Goal: Task Accomplishment & Management: Complete application form

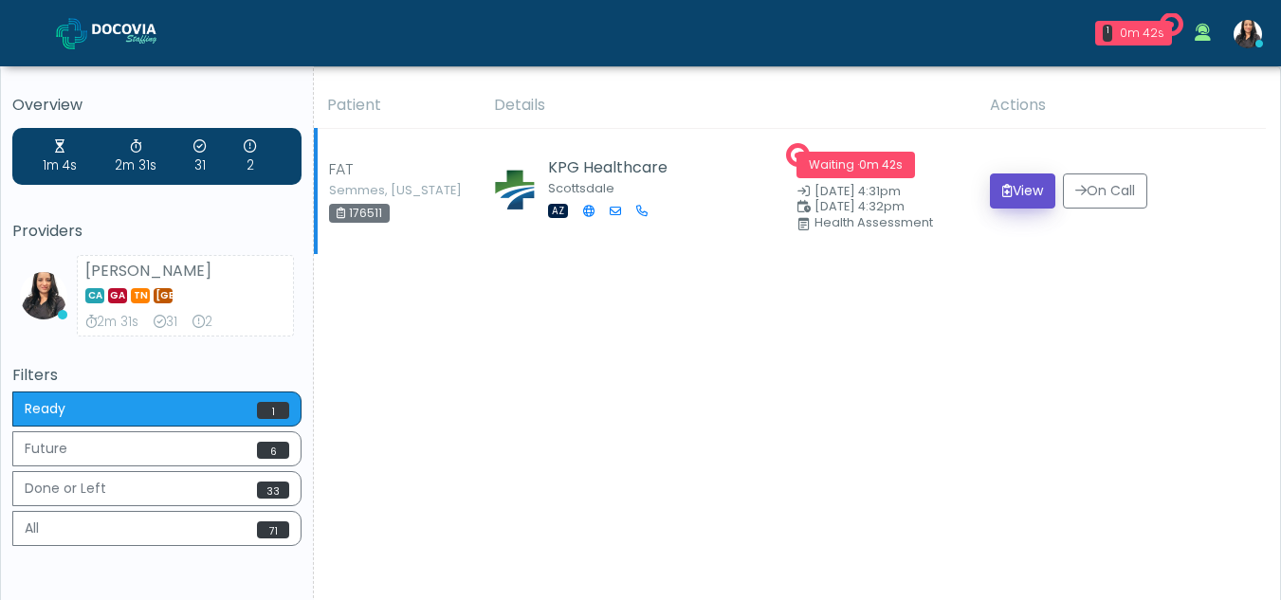
click at [1018, 185] on button "View" at bounding box center [1022, 191] width 65 height 35
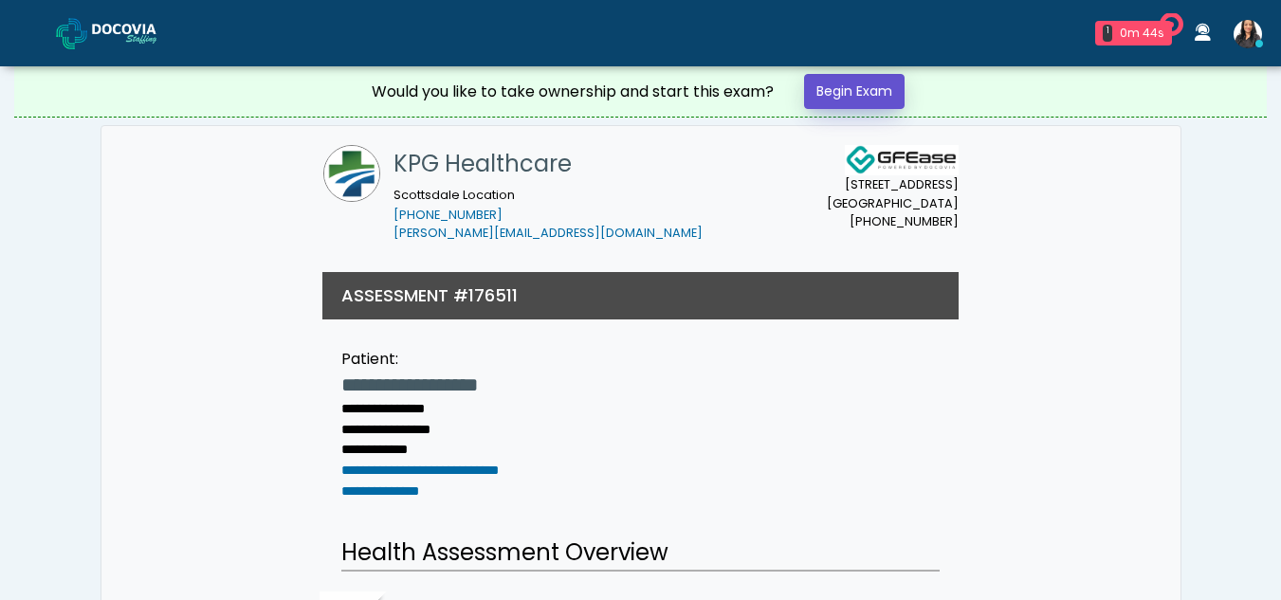
click at [859, 90] on link "Begin Exam" at bounding box center [854, 91] width 101 height 35
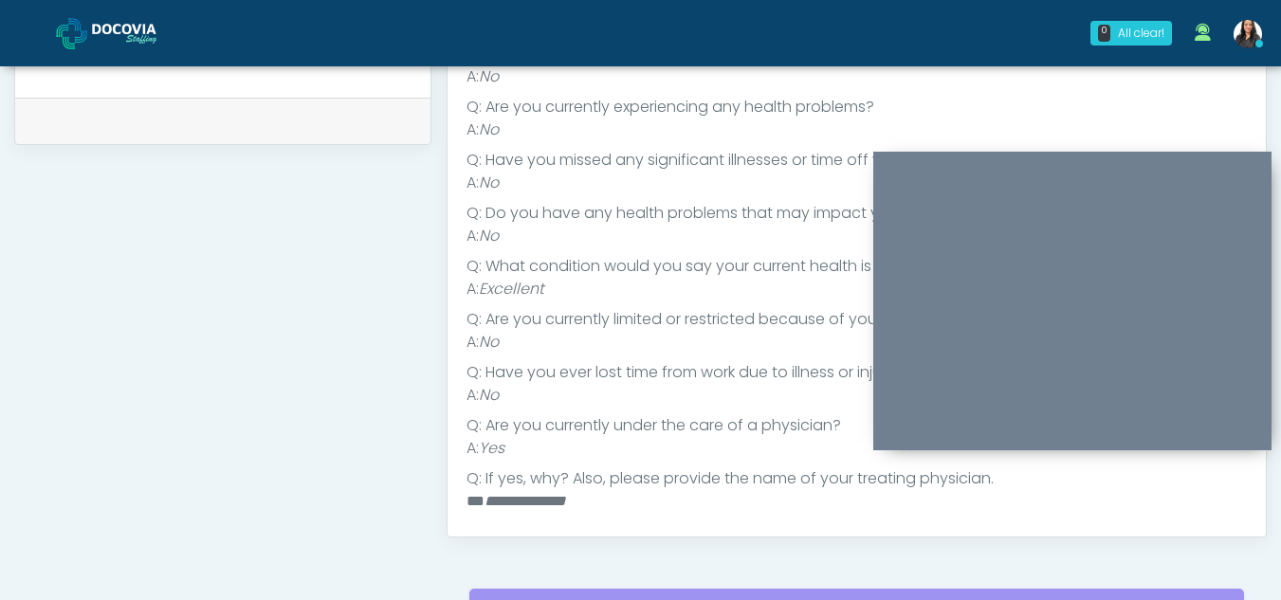
scroll to position [235, 0]
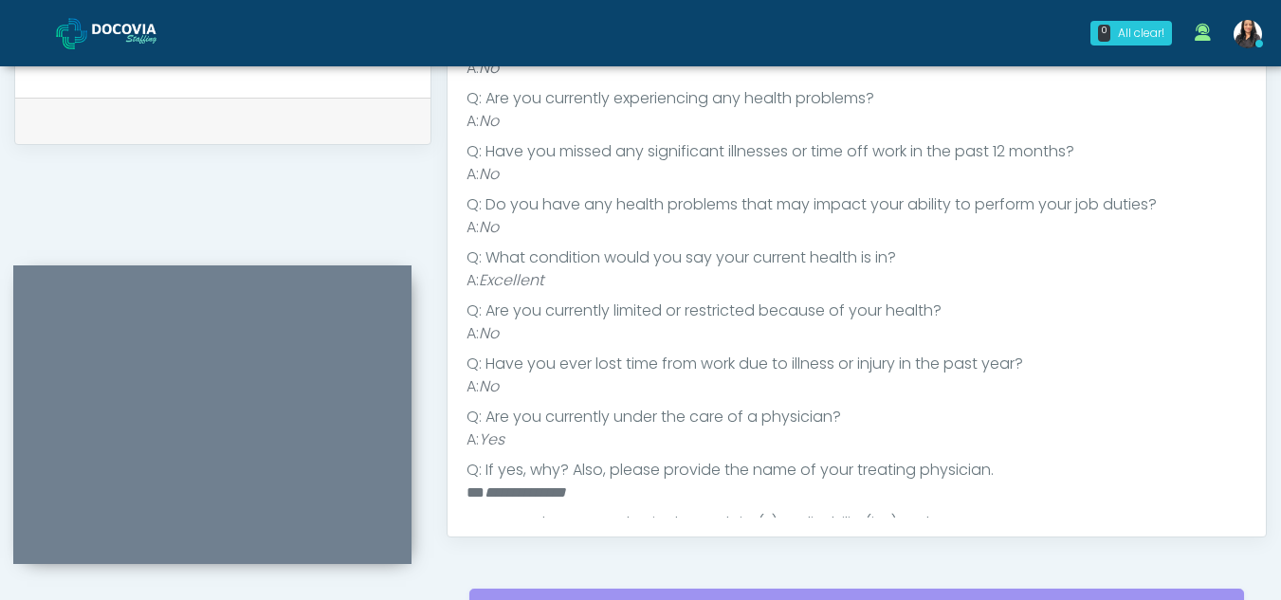
drag, startPoint x: 1167, startPoint y: 155, endPoint x: 311, endPoint y: 268, distance: 863.9
click at [311, 268] on div at bounding box center [212, 415] width 398 height 299
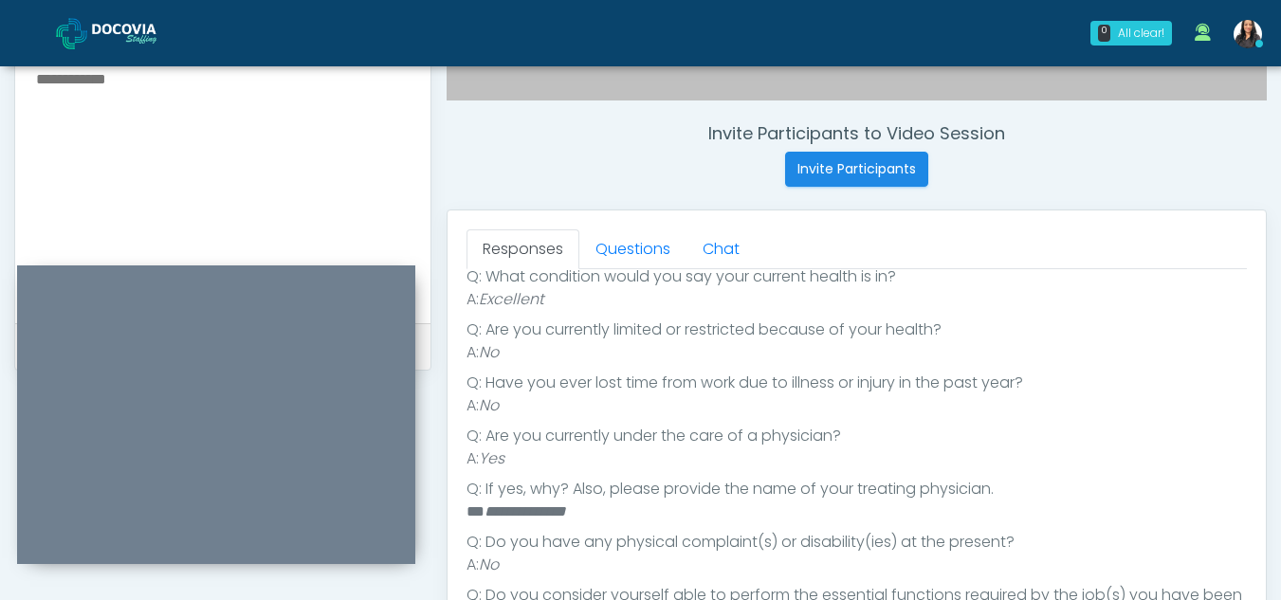
scroll to position [668, 0]
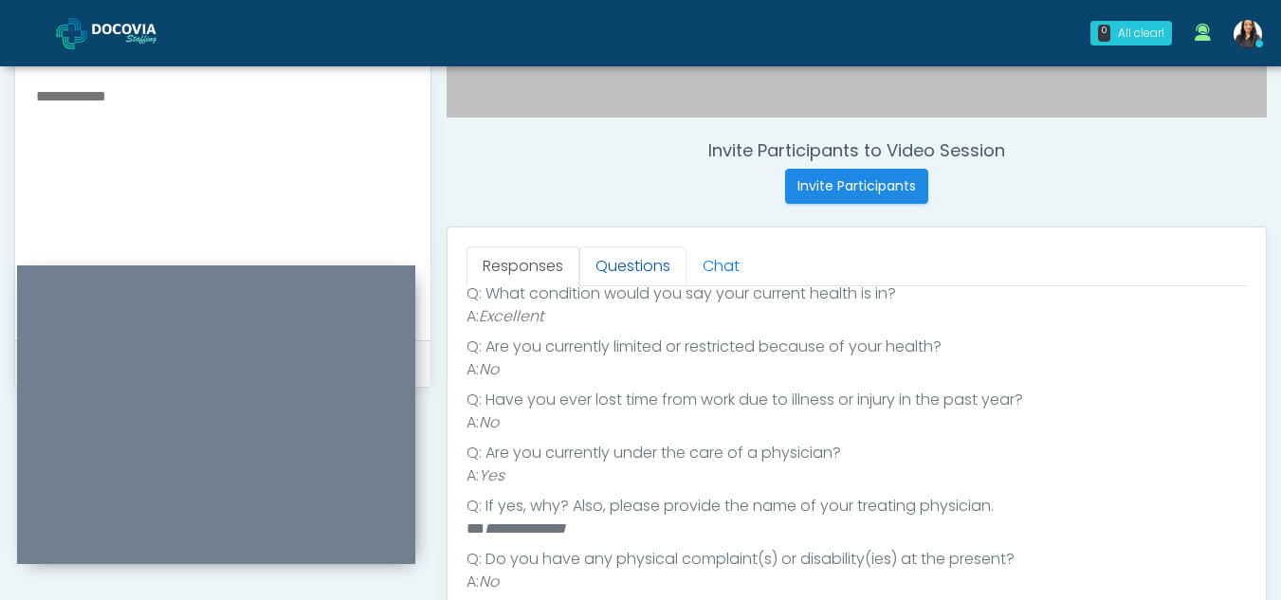
click at [636, 266] on link "Questions" at bounding box center [632, 267] width 107 height 40
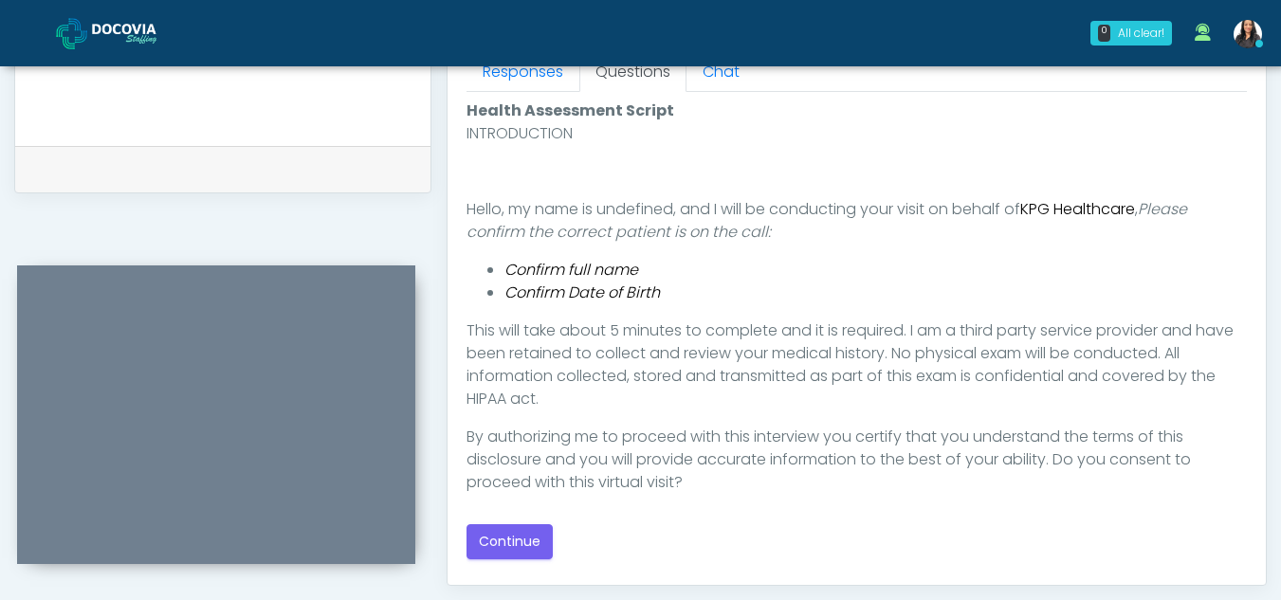
scroll to position [908, 0]
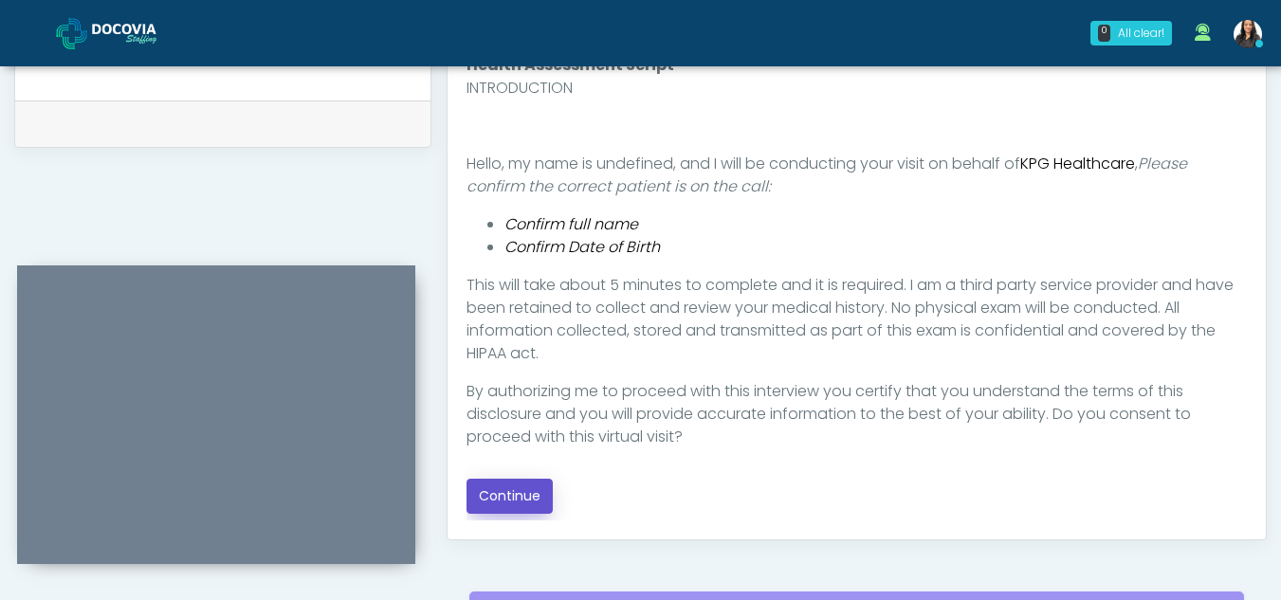
click at [529, 490] on button "Continue" at bounding box center [510, 496] width 86 height 35
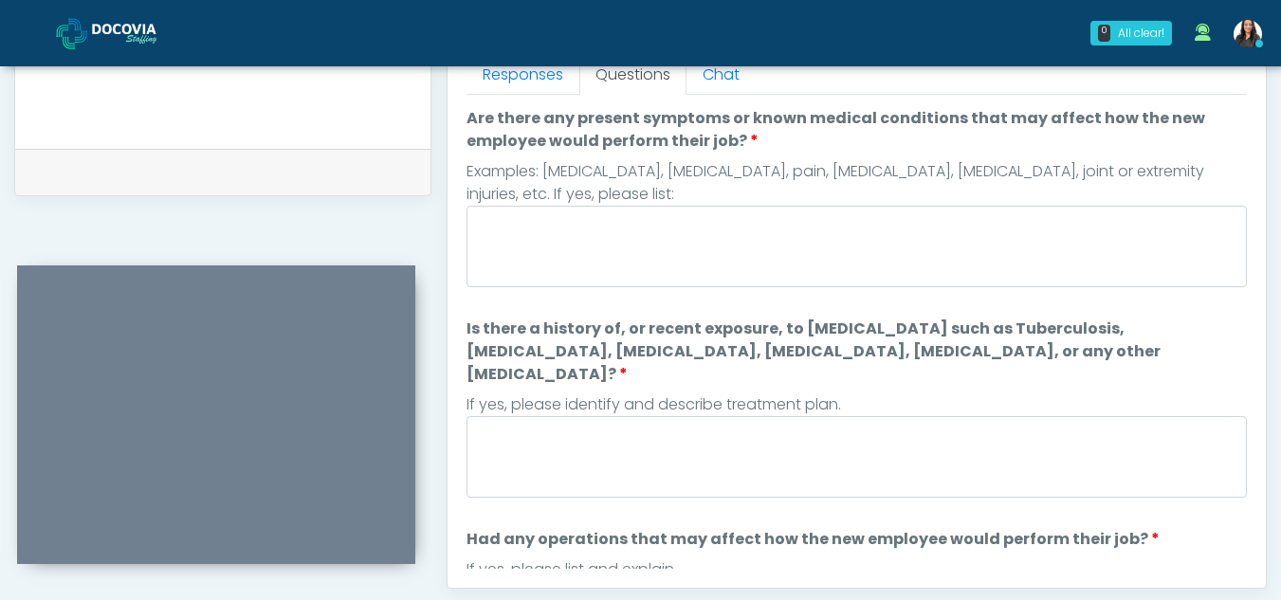
scroll to position [842, 0]
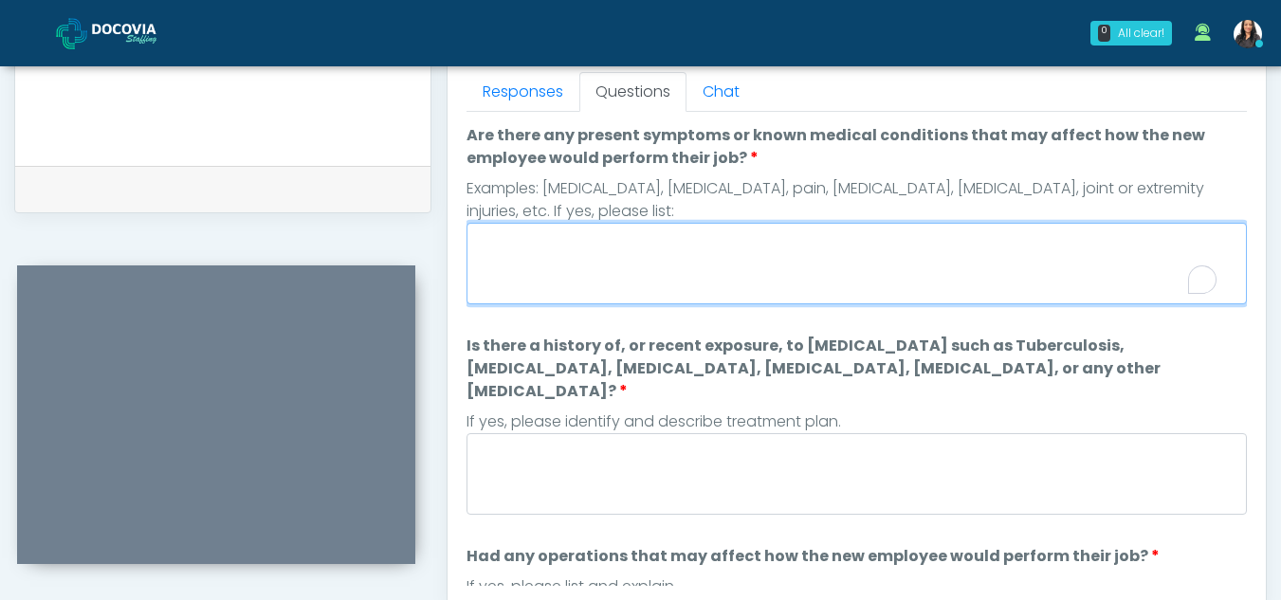
click at [732, 274] on textarea "Are there any present symptoms or known medical conditions that may affect how …" at bounding box center [857, 264] width 781 height 82
type textarea "**"
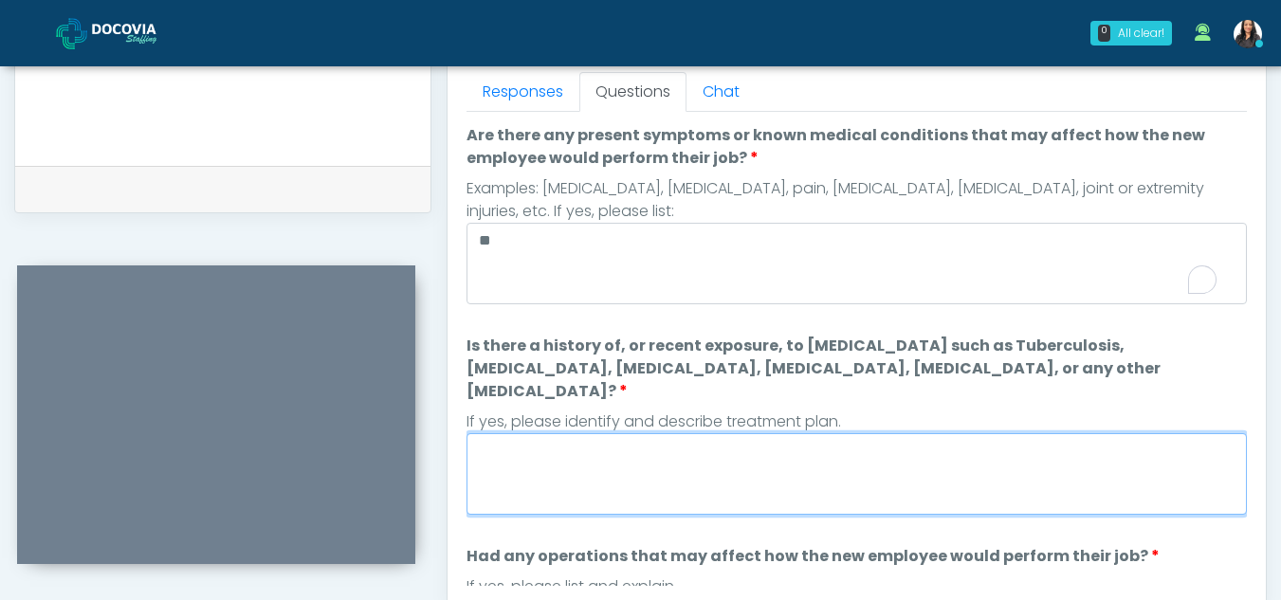
click at [644, 455] on textarea "Is there a history of, or recent exposure, to infectious diseases such as Tuber…" at bounding box center [857, 474] width 781 height 82
type textarea "**"
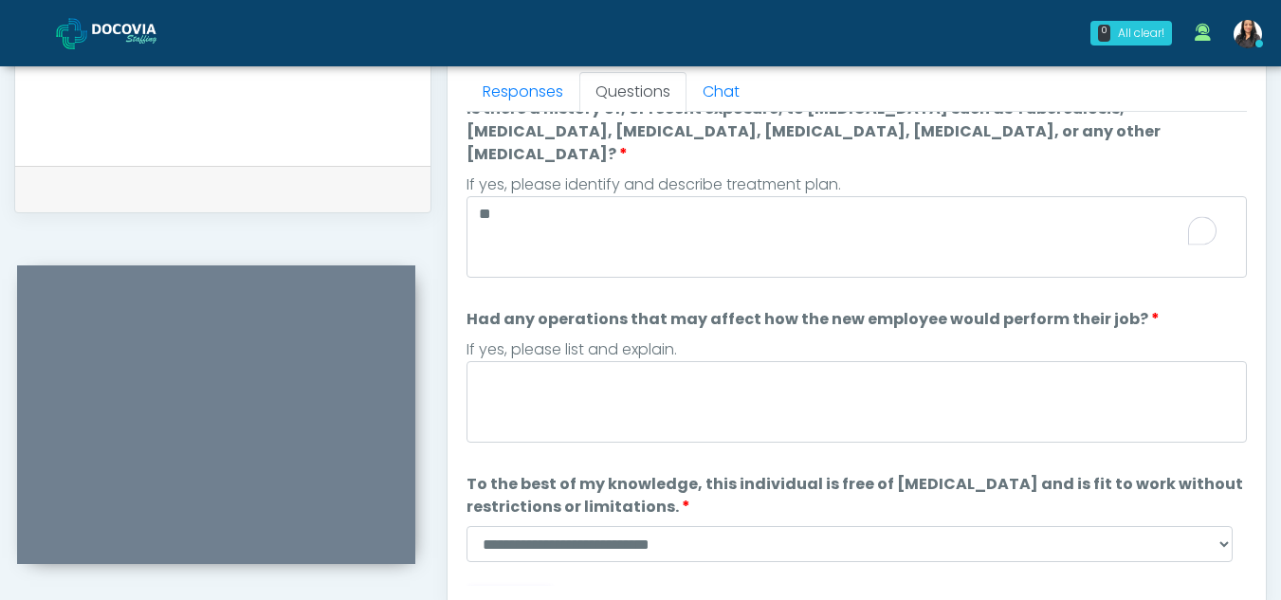
scroll to position [249, 0]
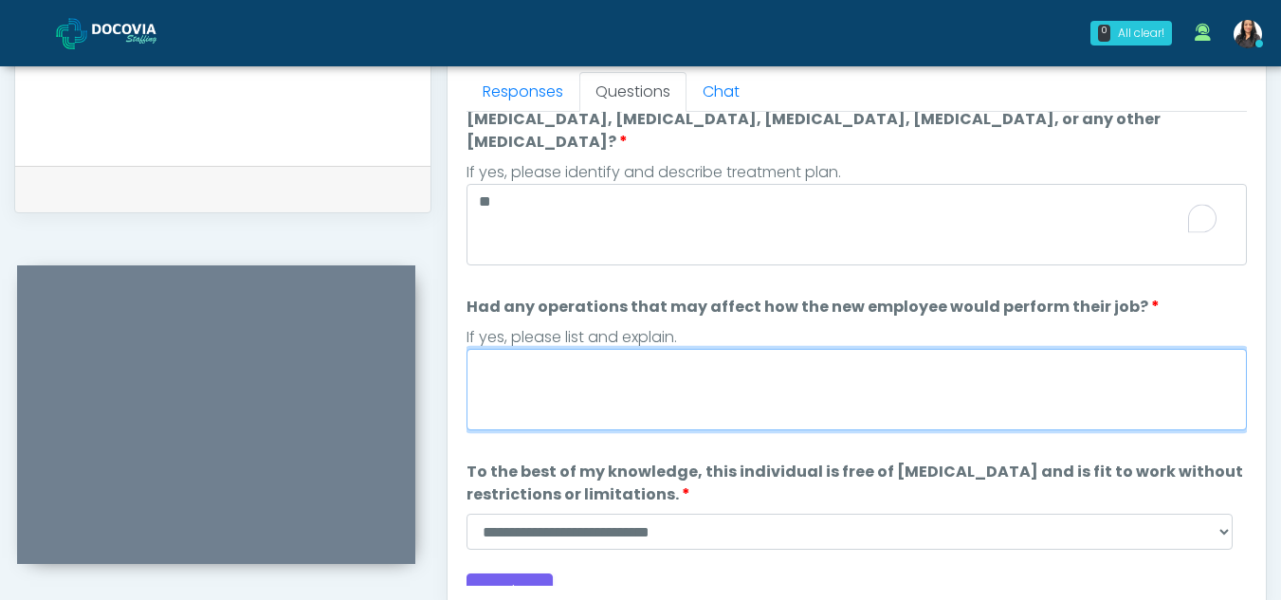
click at [561, 355] on textarea "Had any operations that may affect how the new employee would perform their job?" at bounding box center [857, 390] width 781 height 82
type textarea "**"
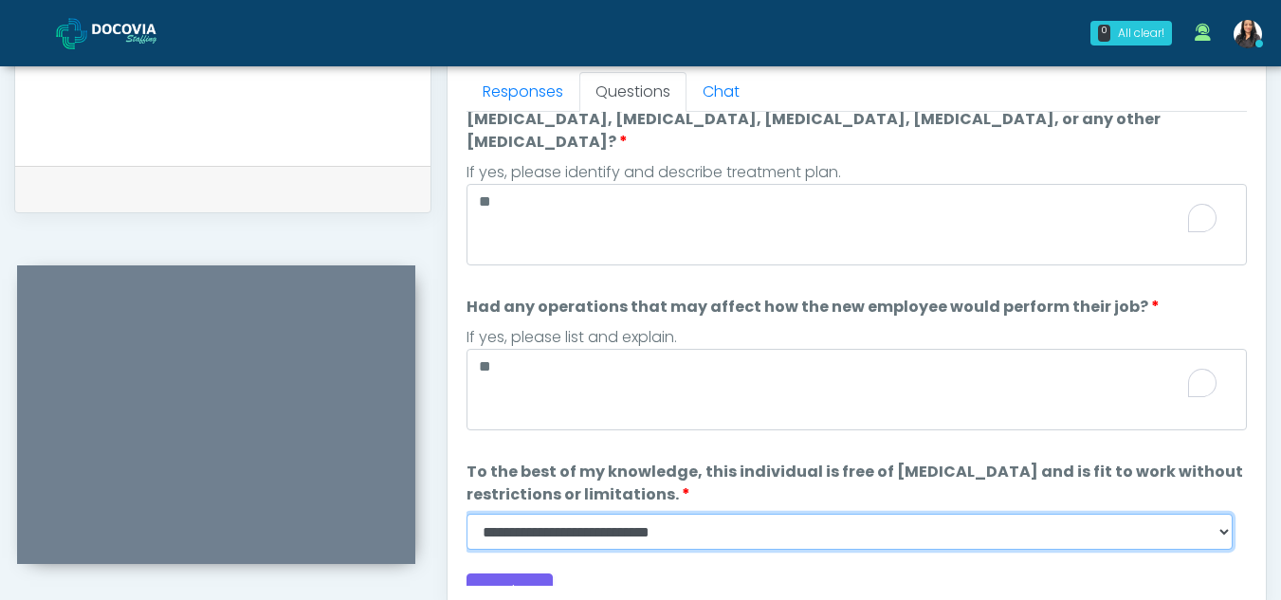
click at [1225, 514] on select "**********" at bounding box center [850, 532] width 766 height 36
select select "******"
click at [467, 514] on select "**********" at bounding box center [850, 532] width 766 height 36
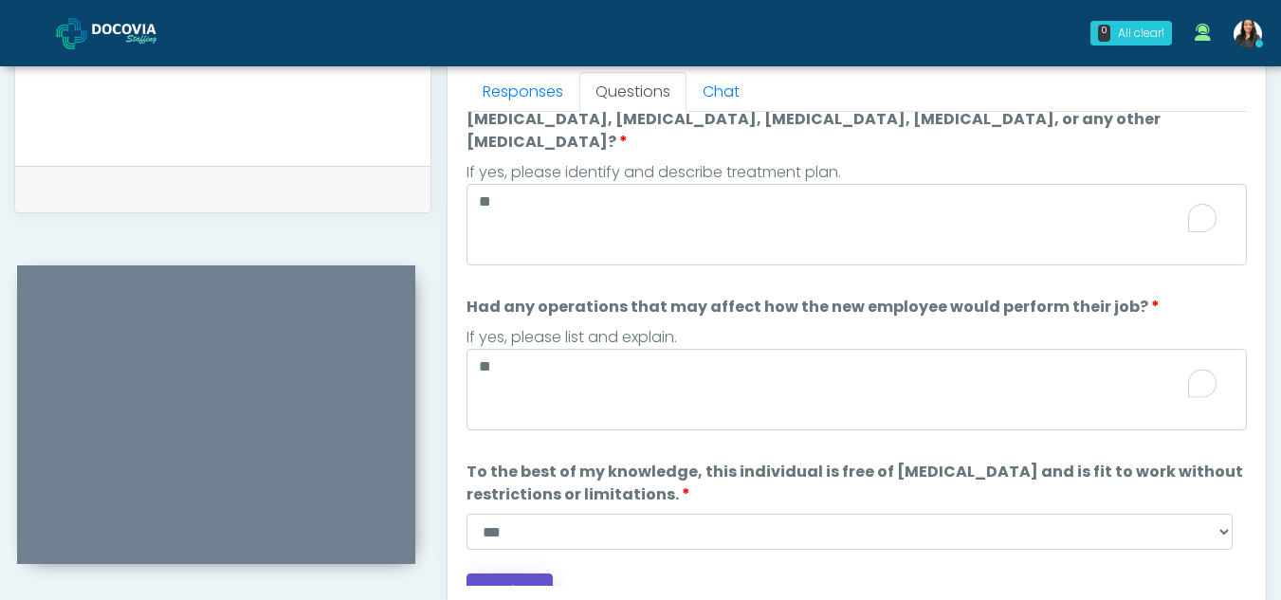
click at [513, 574] on button "Continue" at bounding box center [510, 591] width 86 height 35
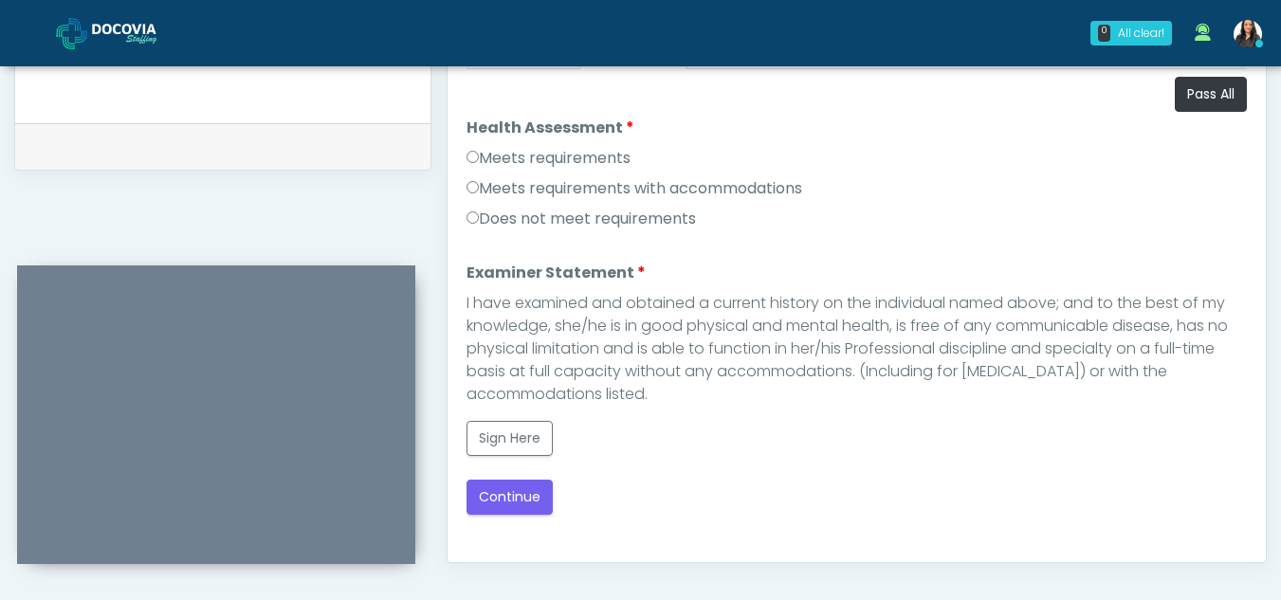
scroll to position [859, 0]
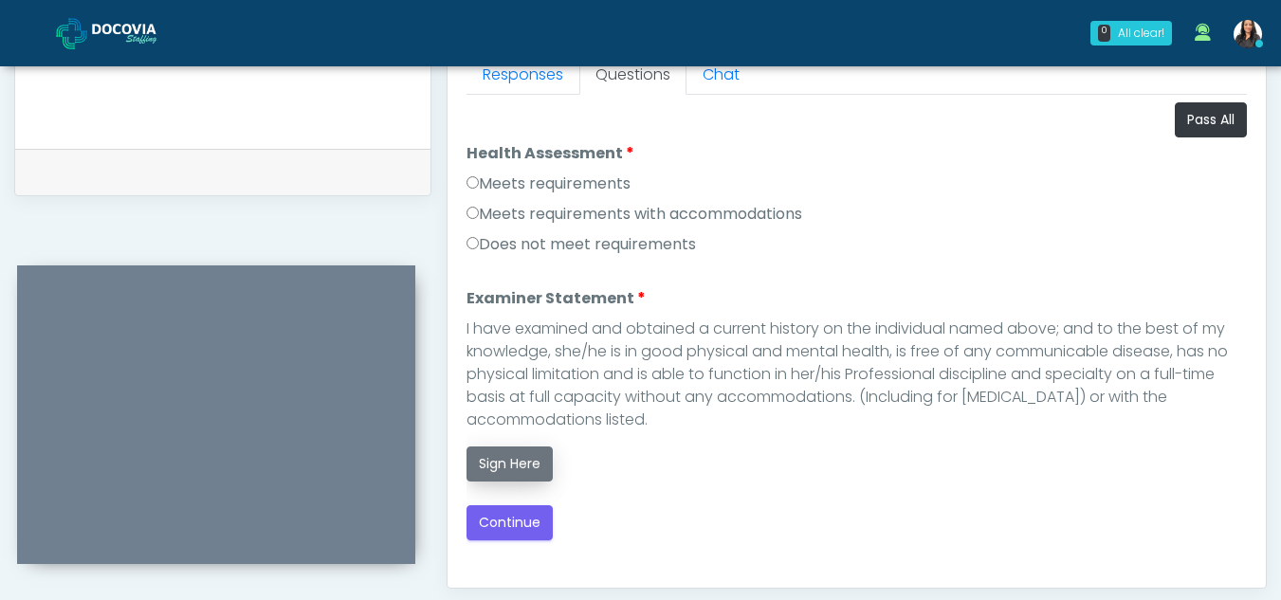
click at [511, 459] on button "Sign Here" at bounding box center [510, 464] width 86 height 35
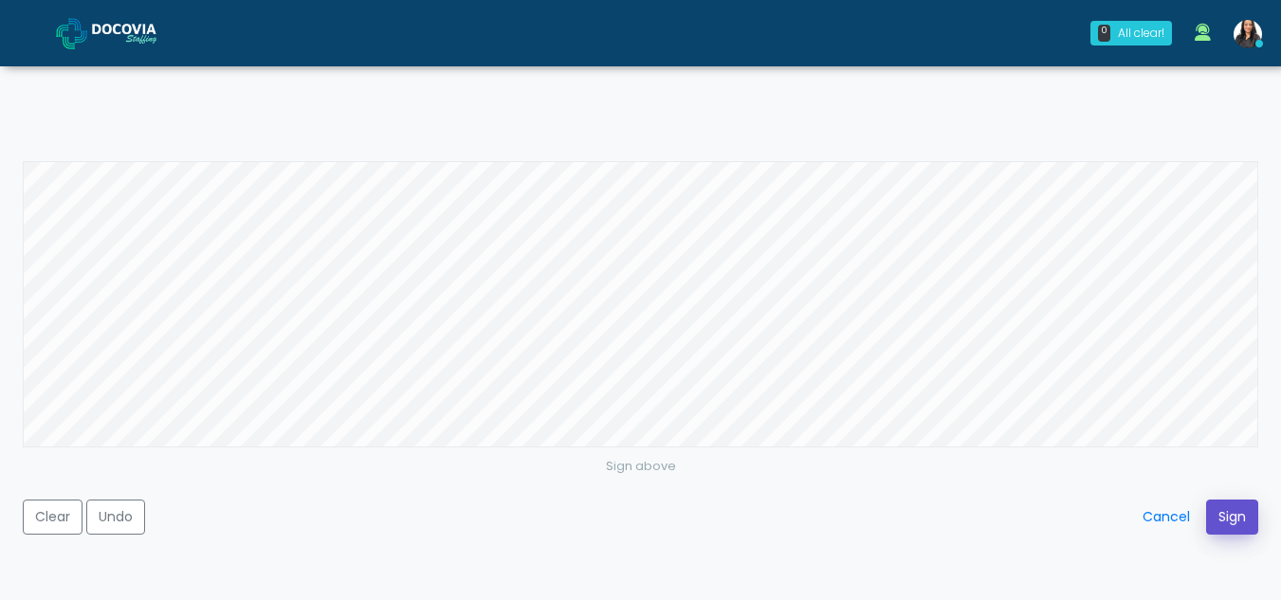
click at [1235, 511] on button "Sign" at bounding box center [1232, 517] width 52 height 35
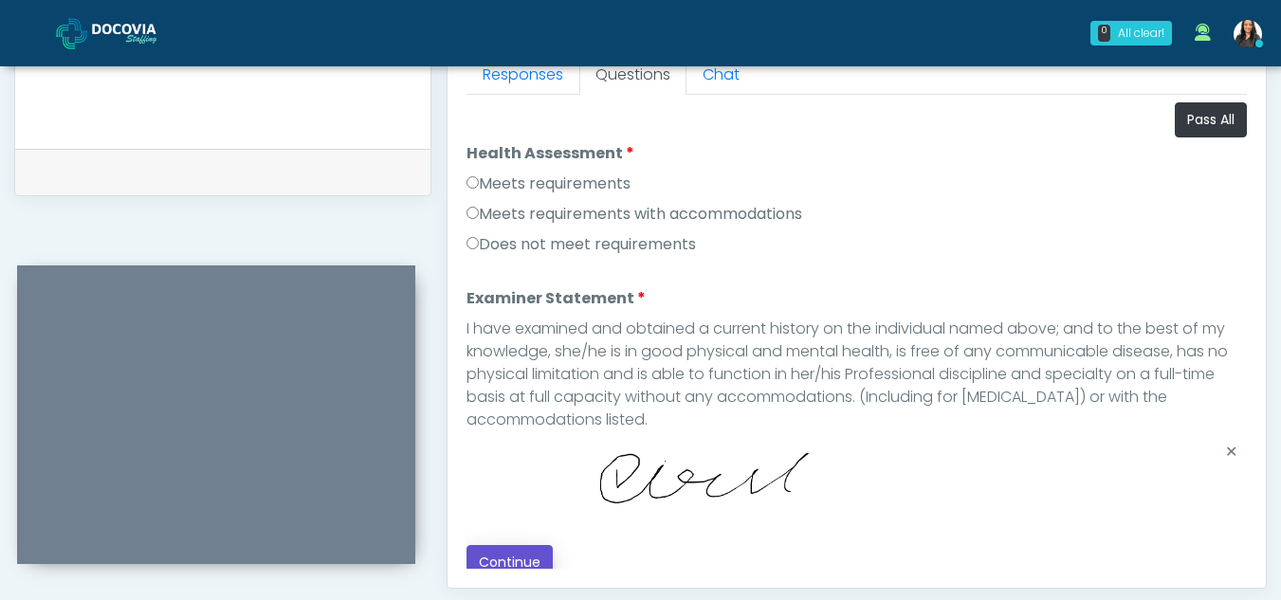
click at [510, 554] on button "Continue" at bounding box center [510, 562] width 86 height 35
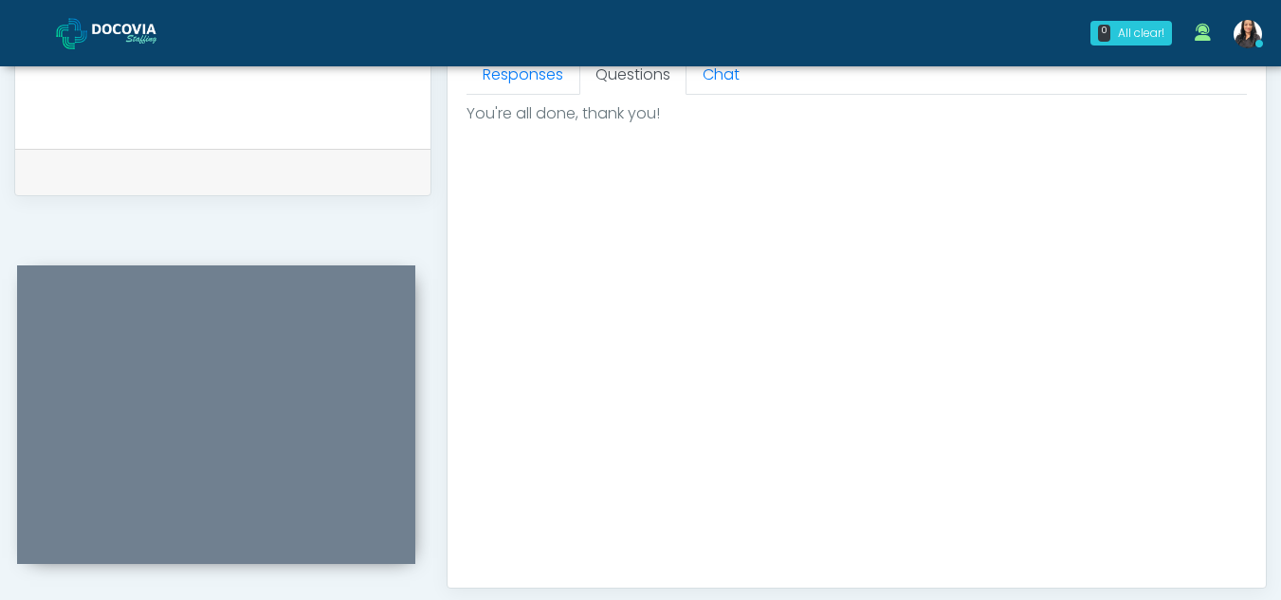
scroll to position [1137, 0]
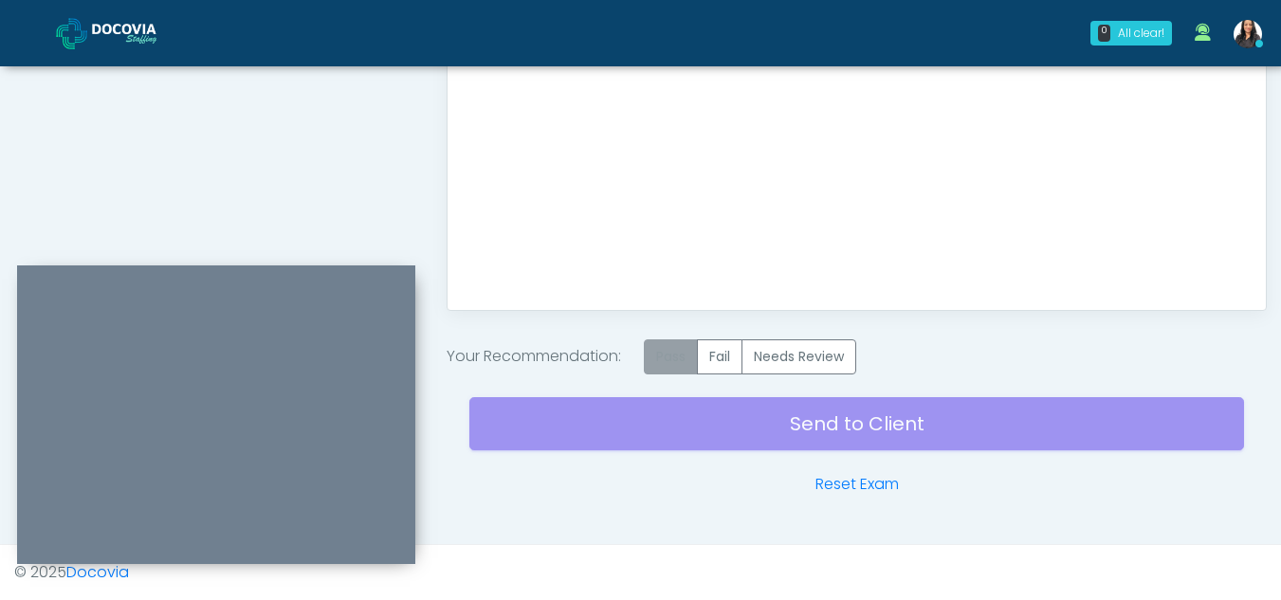
click at [677, 365] on label "Pass" at bounding box center [671, 357] width 54 height 35
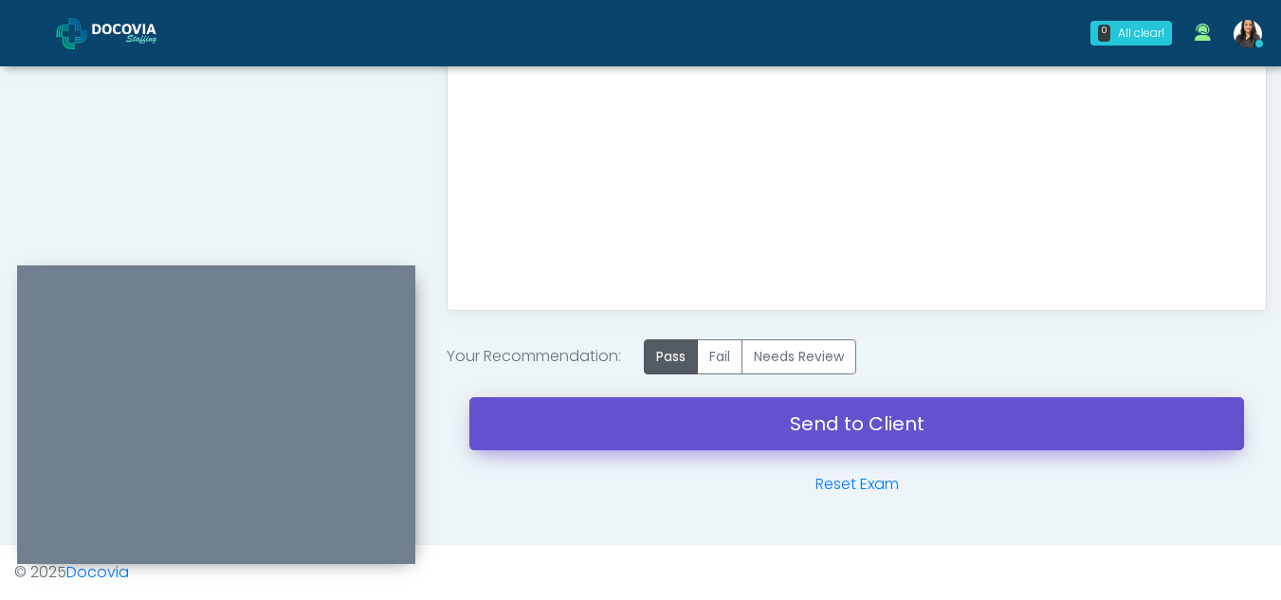
click at [823, 430] on link "Send to Client" at bounding box center [856, 423] width 775 height 53
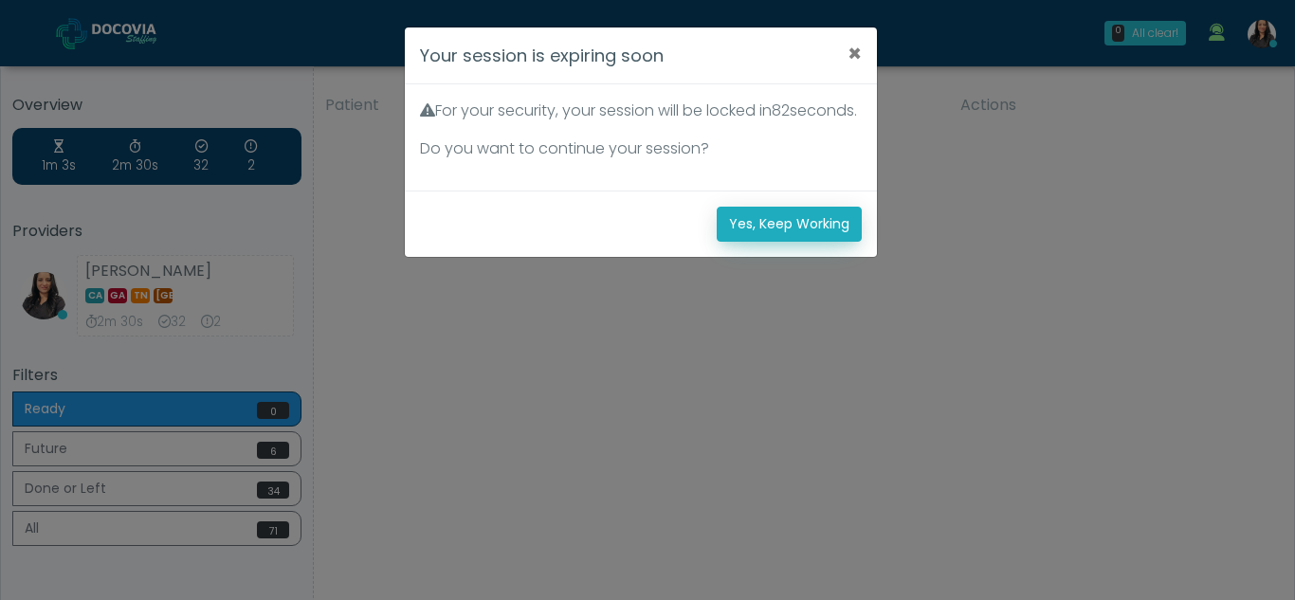
click at [784, 236] on button "Yes, Keep Working" at bounding box center [789, 224] width 145 height 35
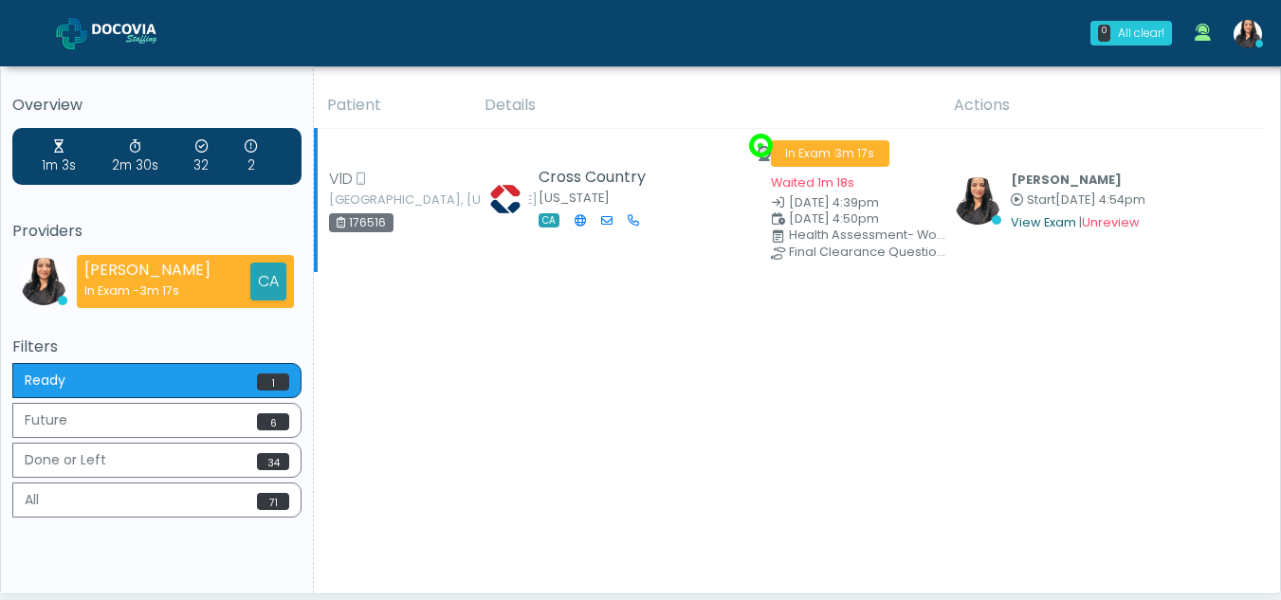
click at [1038, 225] on link "View Exam" at bounding box center [1043, 222] width 65 height 16
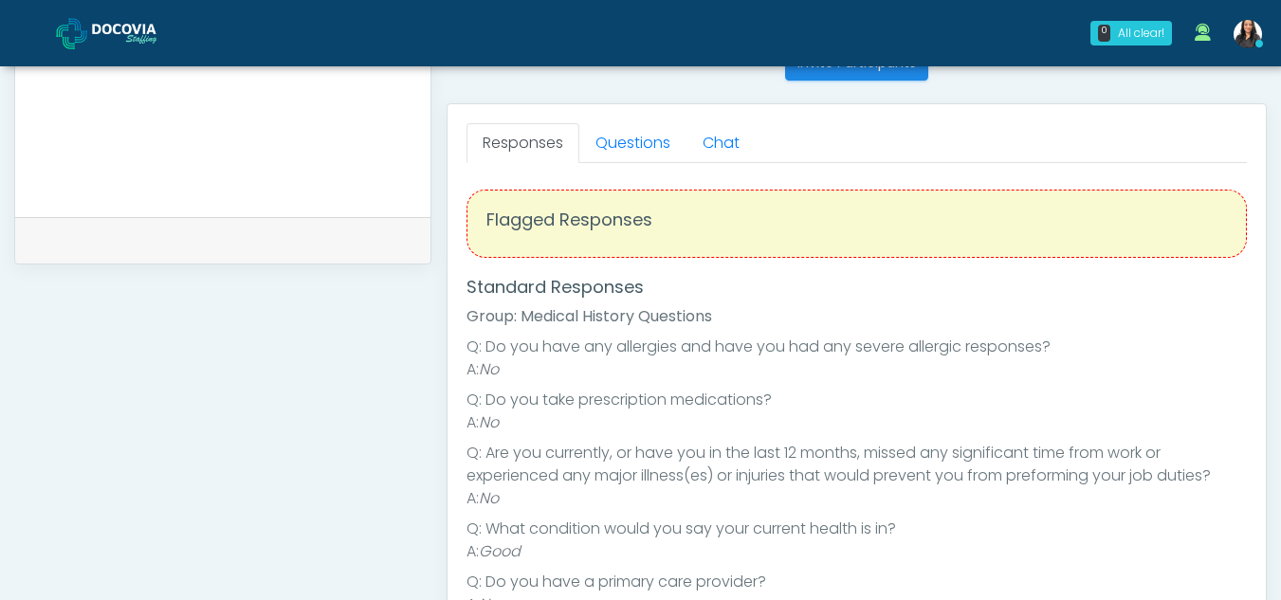
click at [1280, 415] on html "0 All clear! All clear! Viral Patel In Exam - 3m 23s CA" at bounding box center [640, 60] width 1281 height 1702
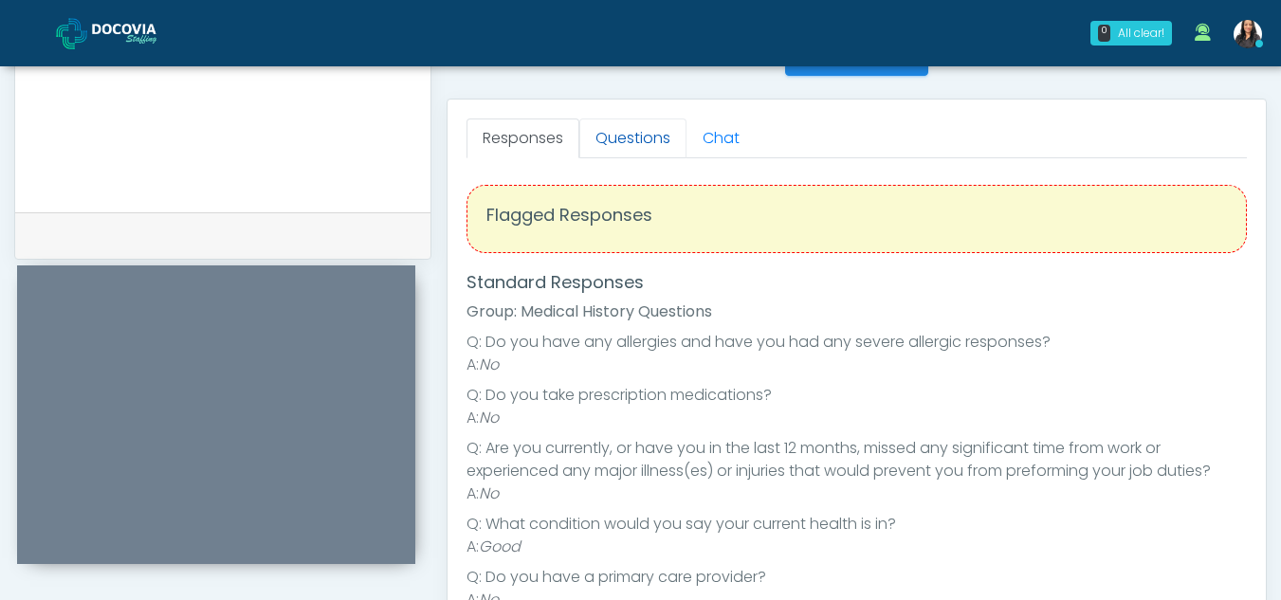
click at [628, 138] on link "Questions" at bounding box center [632, 139] width 107 height 40
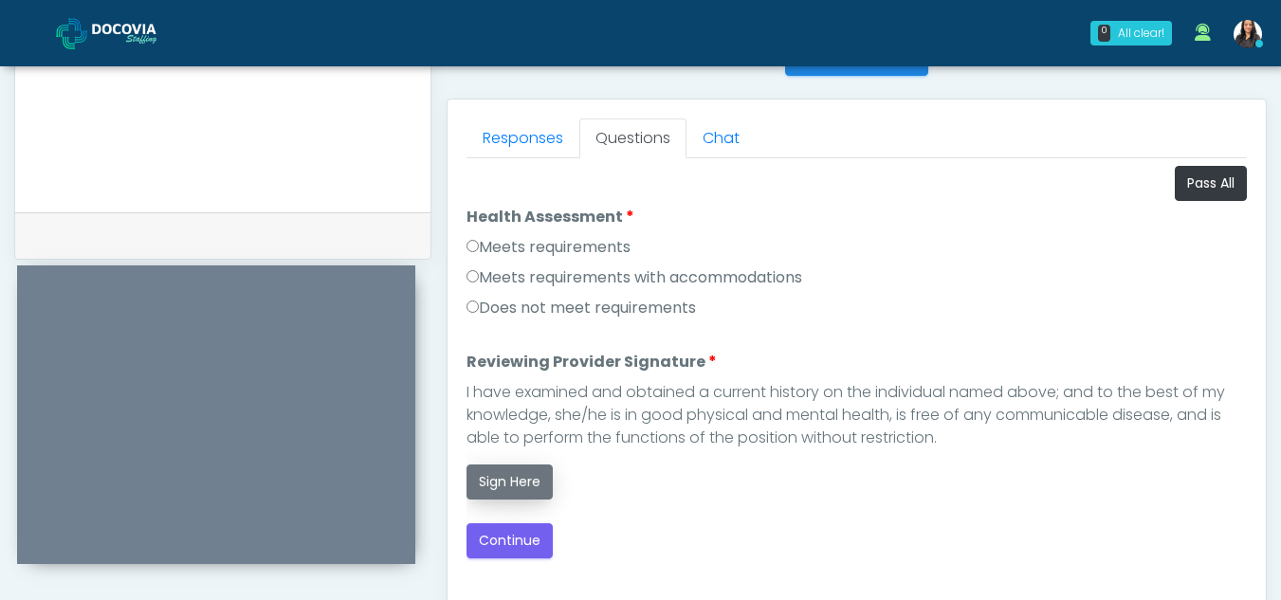
click at [516, 490] on button "Sign Here" at bounding box center [510, 482] width 86 height 35
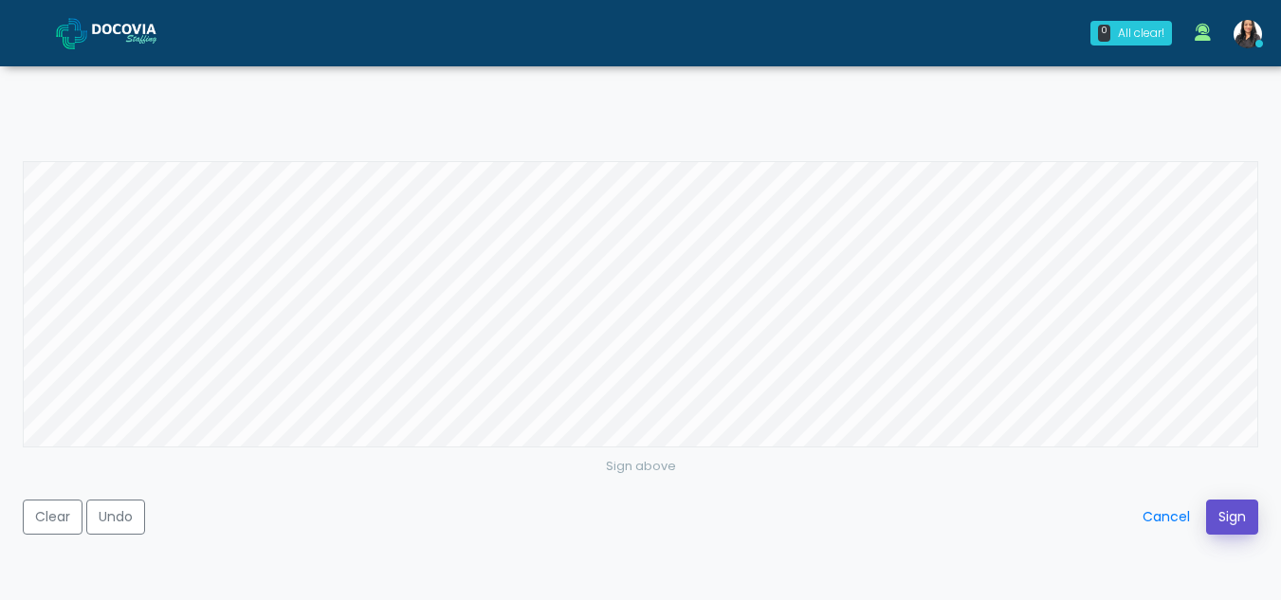
click at [1231, 521] on button "Sign" at bounding box center [1232, 517] width 52 height 35
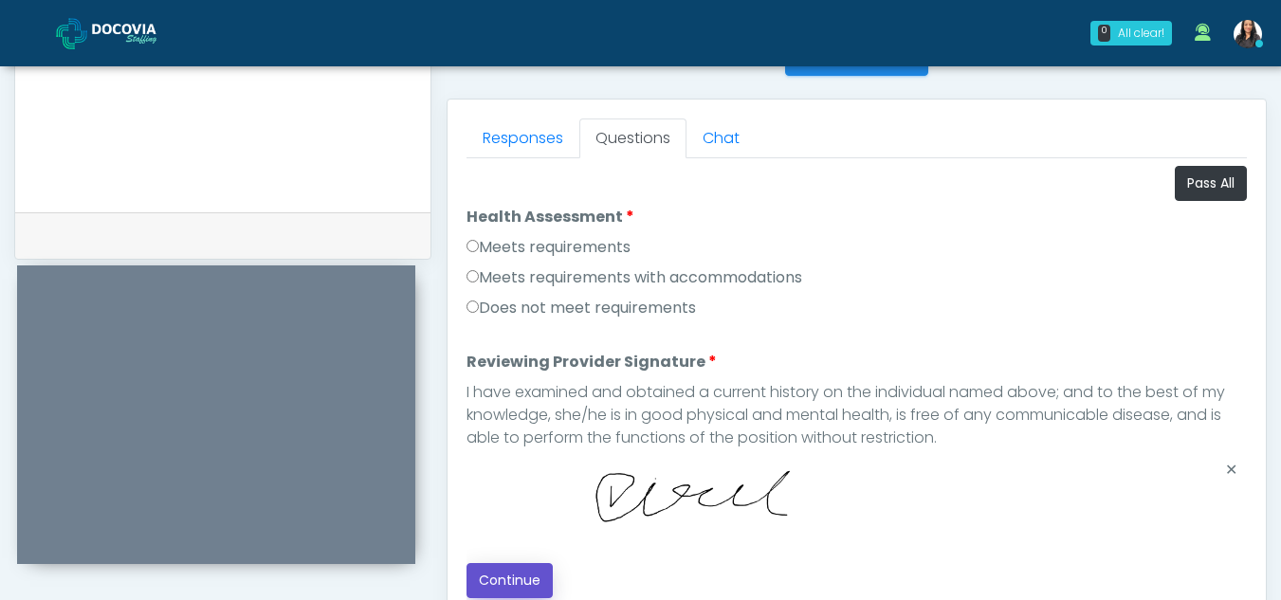
click at [502, 583] on button "Continue" at bounding box center [510, 580] width 86 height 35
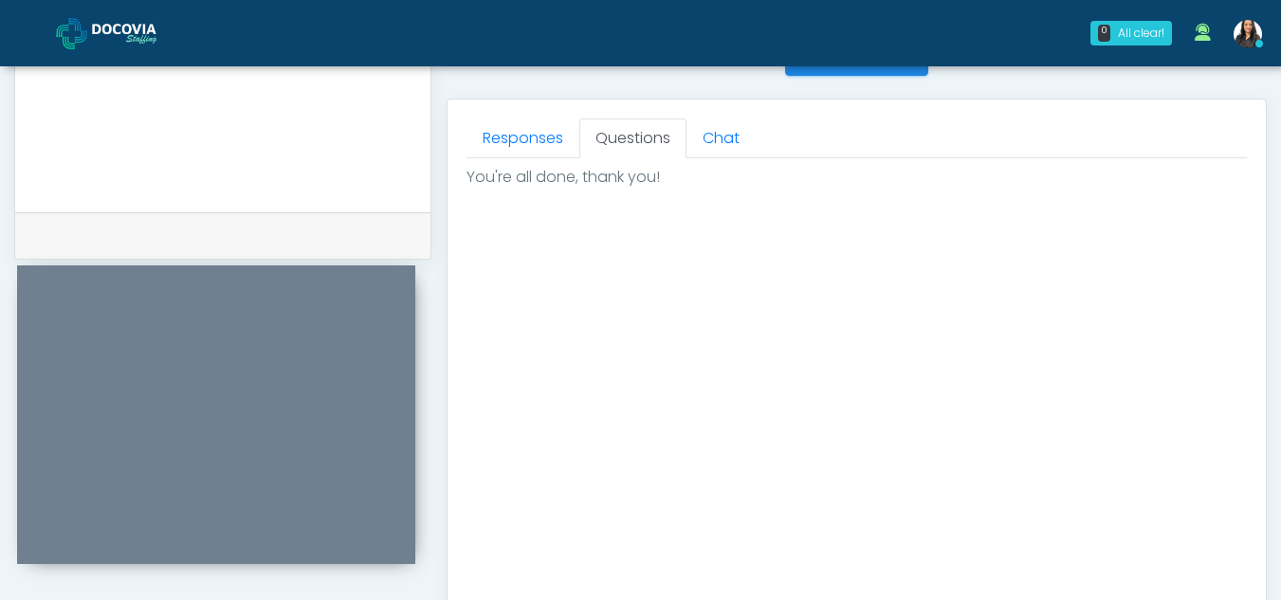
scroll to position [1137, 0]
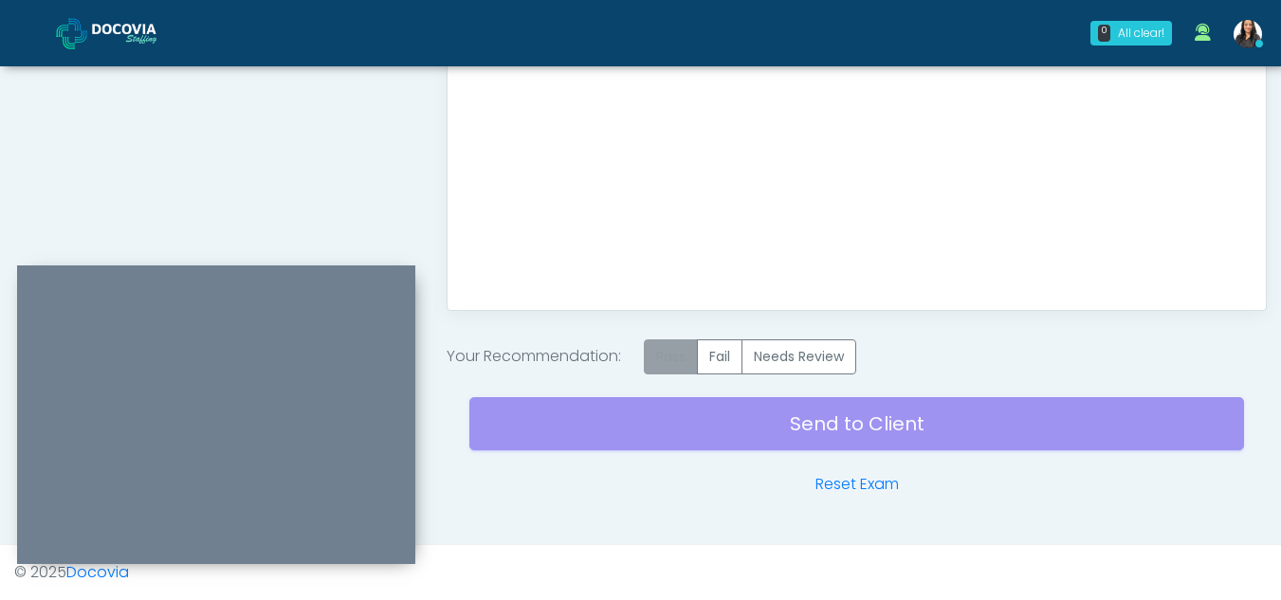
click at [684, 346] on label "Pass" at bounding box center [671, 357] width 54 height 35
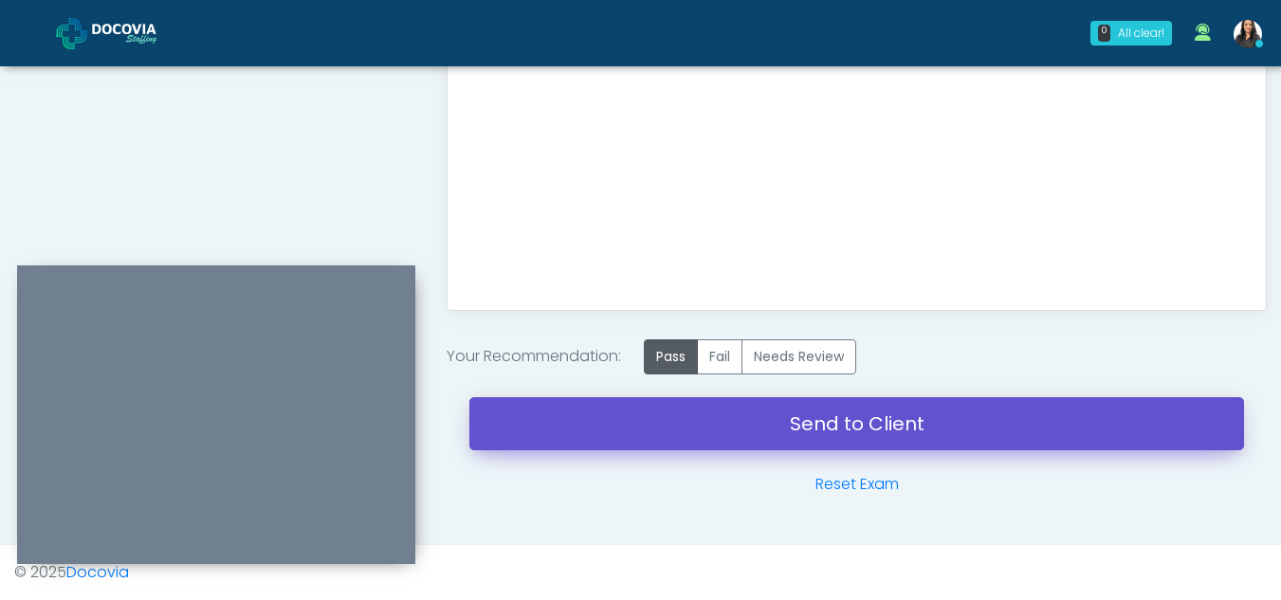
click at [823, 435] on link "Send to Client" at bounding box center [856, 423] width 775 height 53
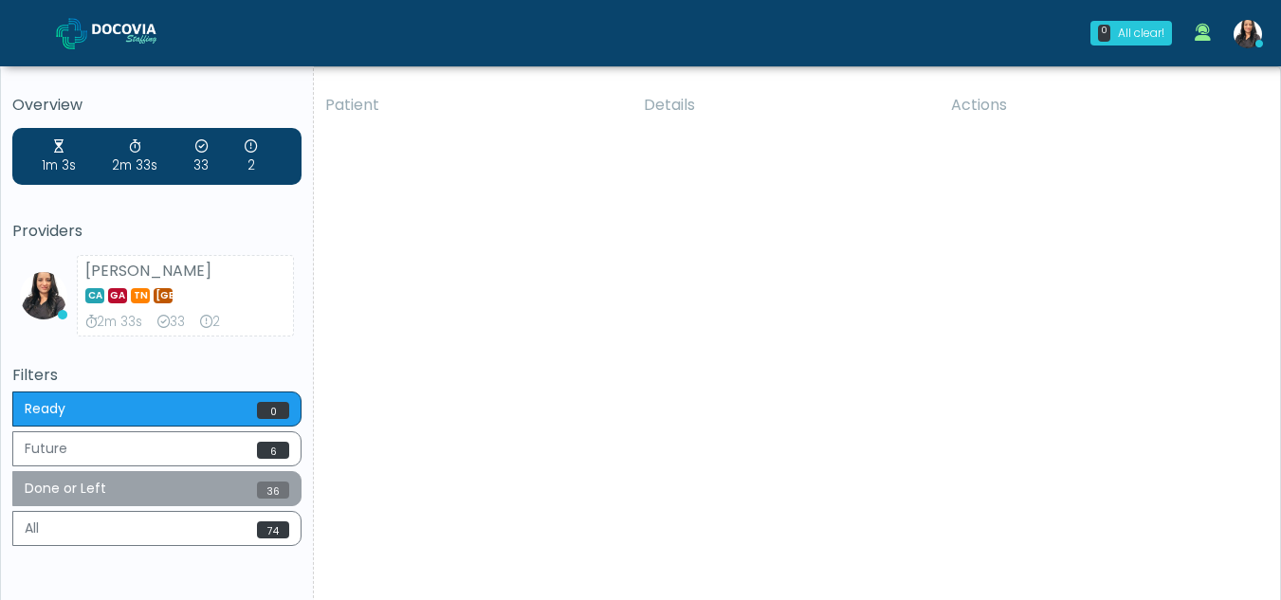
click at [124, 487] on button "Done or Left 36" at bounding box center [156, 488] width 289 height 35
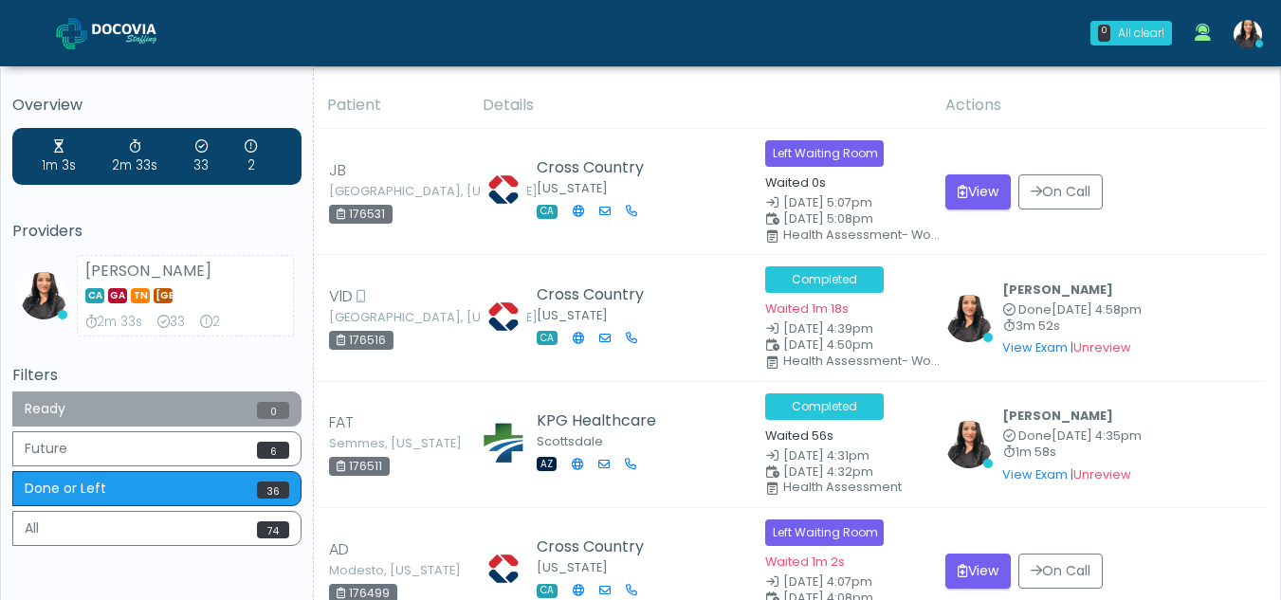
click at [110, 420] on button "Ready 0" at bounding box center [156, 409] width 289 height 35
